Goal: Information Seeking & Learning: Learn about a topic

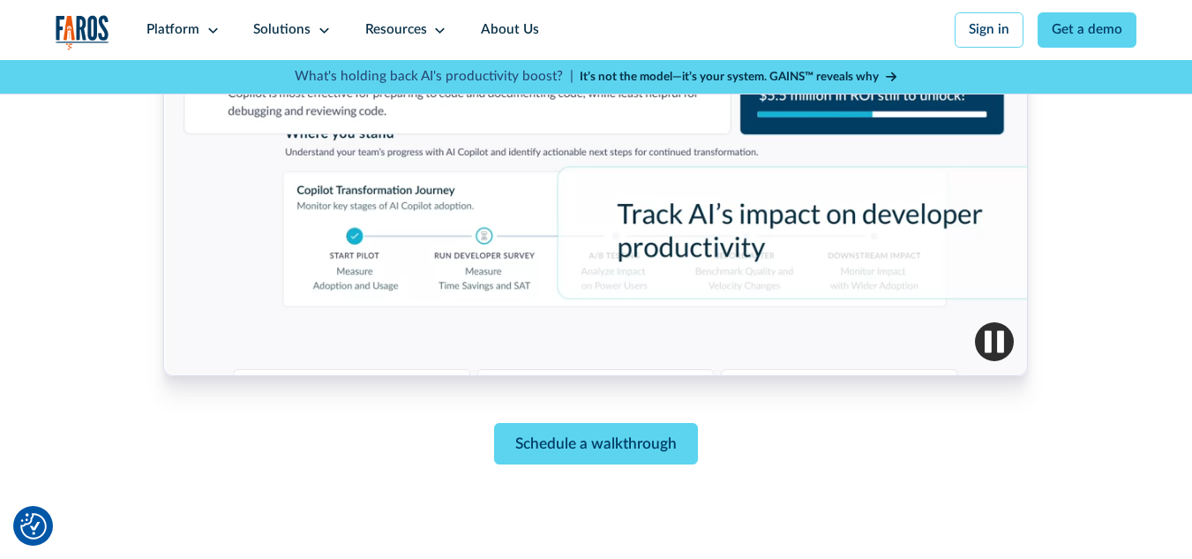
scroll to position [883, 0]
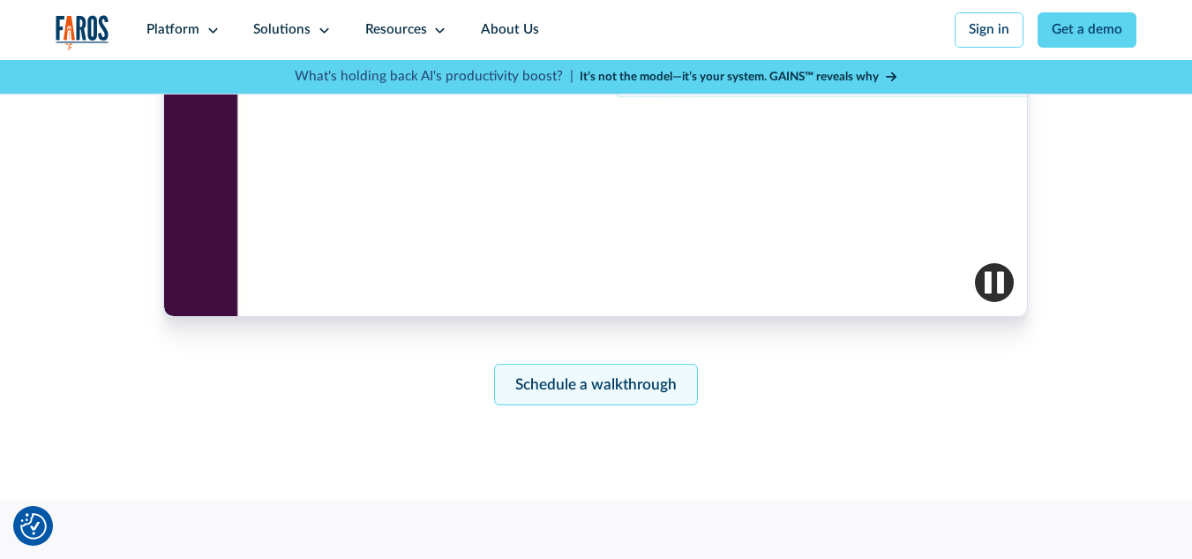
click at [553, 402] on link "Schedule a walkthrough" at bounding box center [596, 384] width 204 height 41
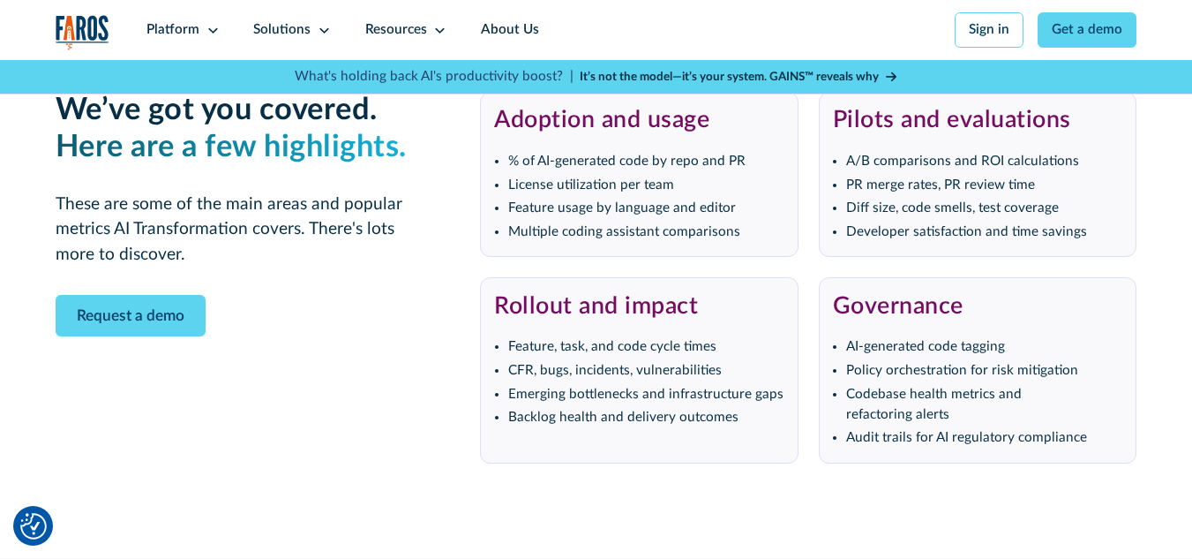
scroll to position [3451, 0]
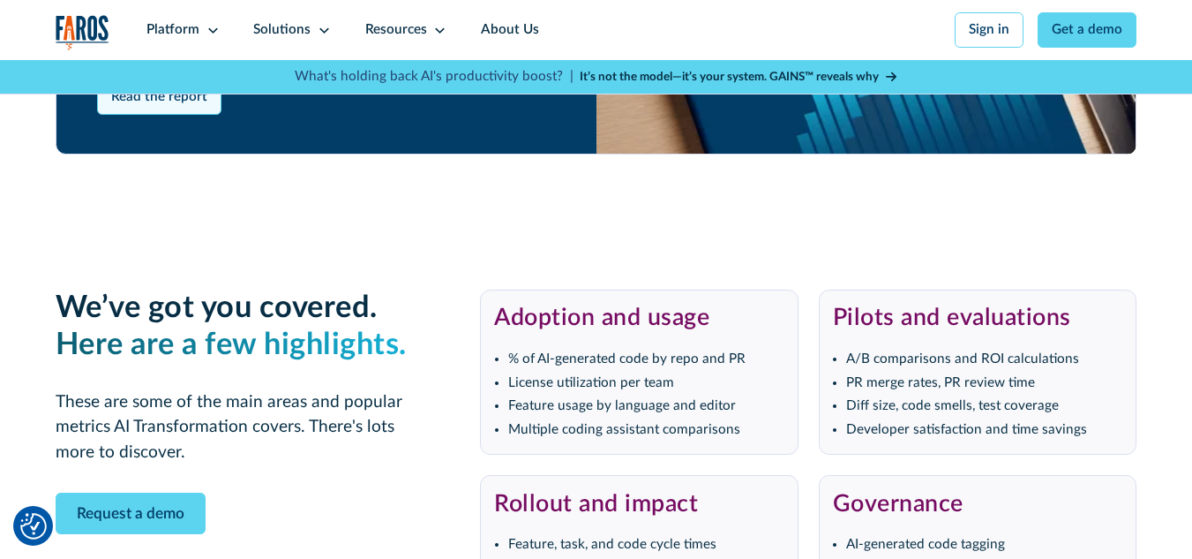
click at [129, 115] on link "Read the report" at bounding box center [159, 96] width 125 height 35
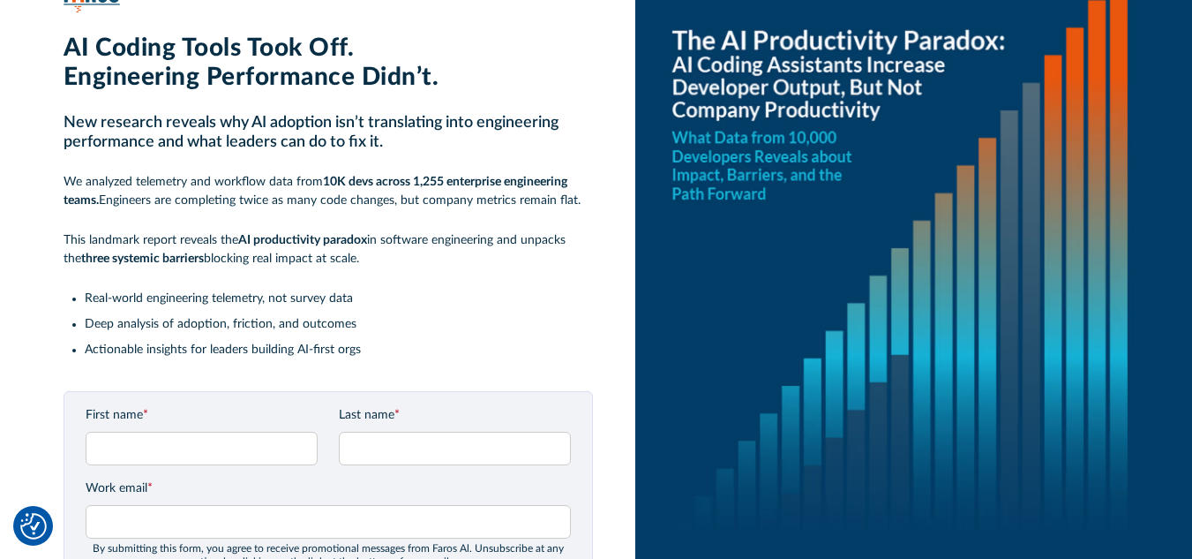
scroll to position [177, 0]
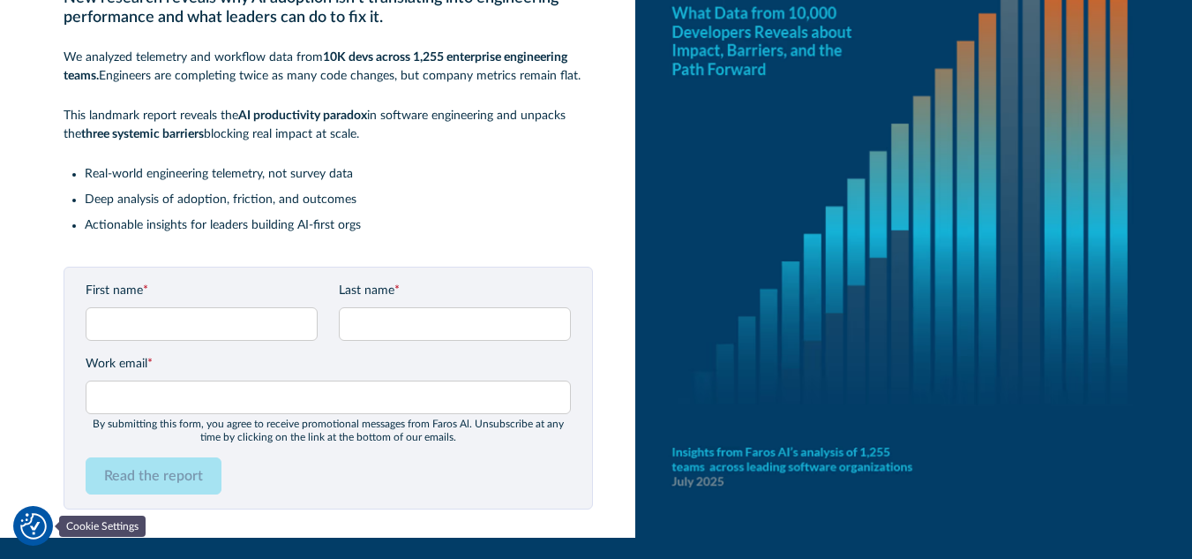
click at [43, 520] on img "Cookie Settings" at bounding box center [33, 526] width 26 height 26
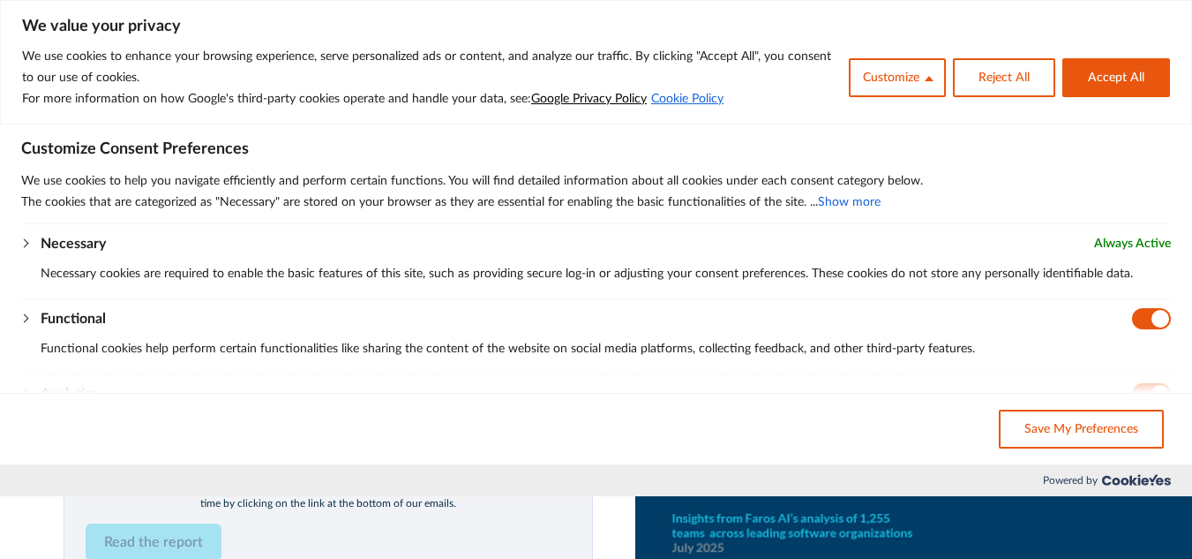
scroll to position [0, 0]
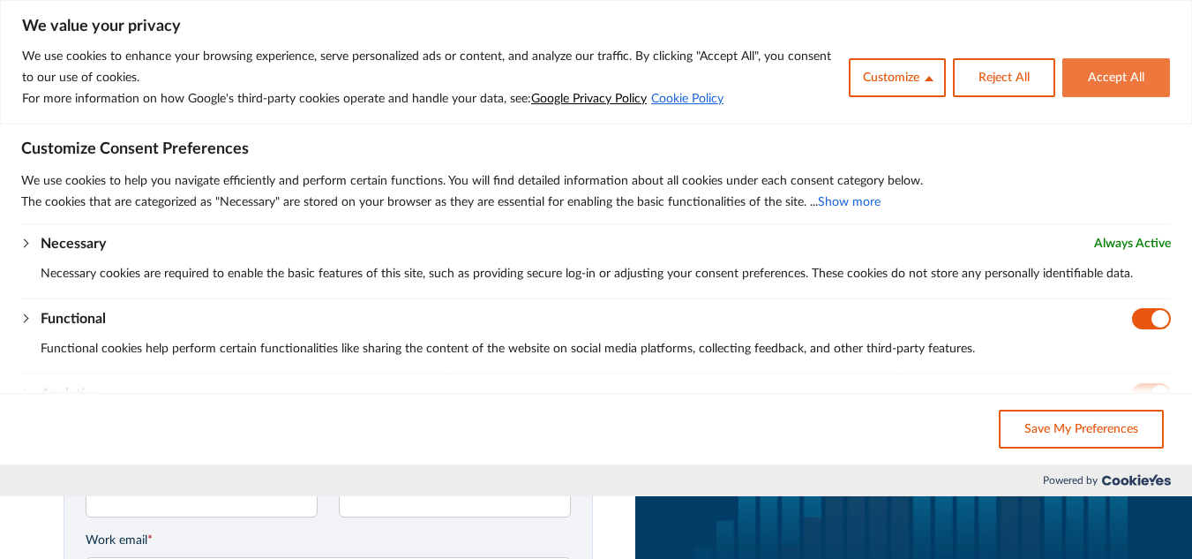
click at [1137, 67] on button "Accept All" at bounding box center [1117, 77] width 108 height 39
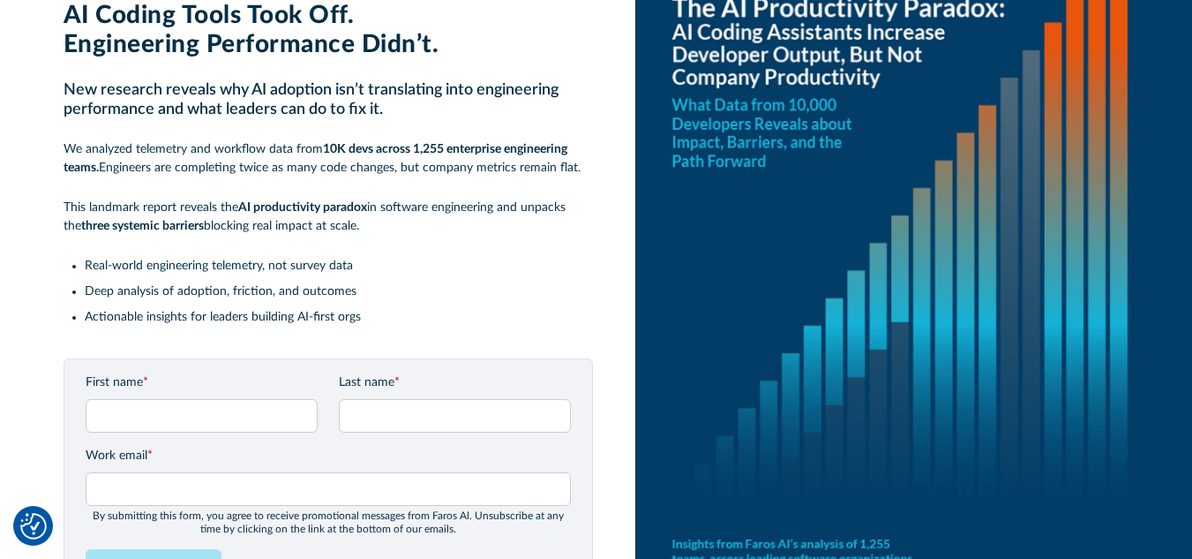
scroll to position [177, 0]
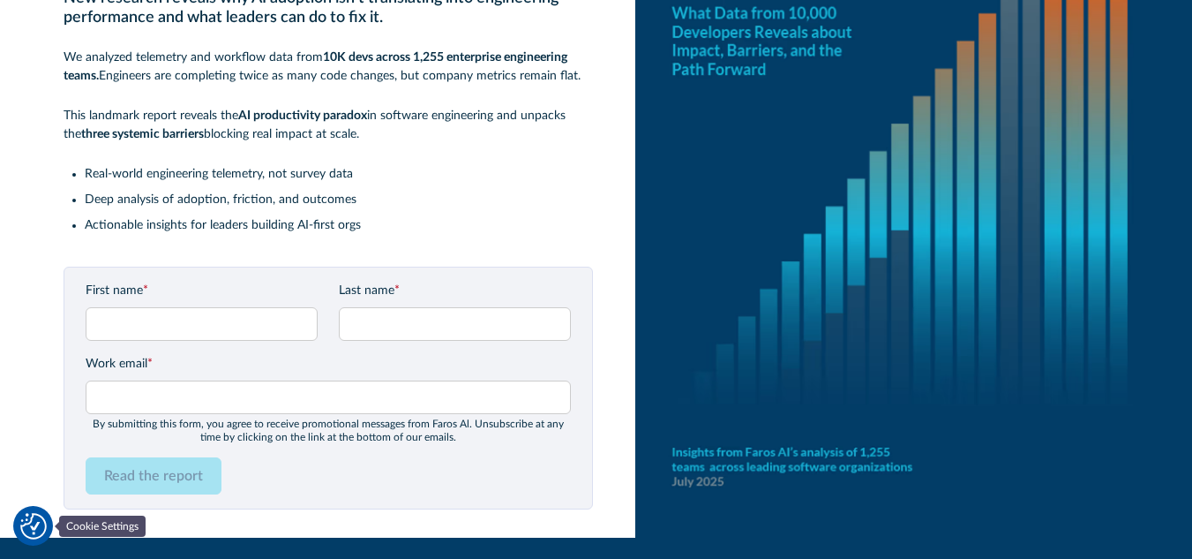
click at [37, 523] on img "Cookie Settings" at bounding box center [33, 526] width 26 height 26
